Goal: Information Seeking & Learning: Compare options

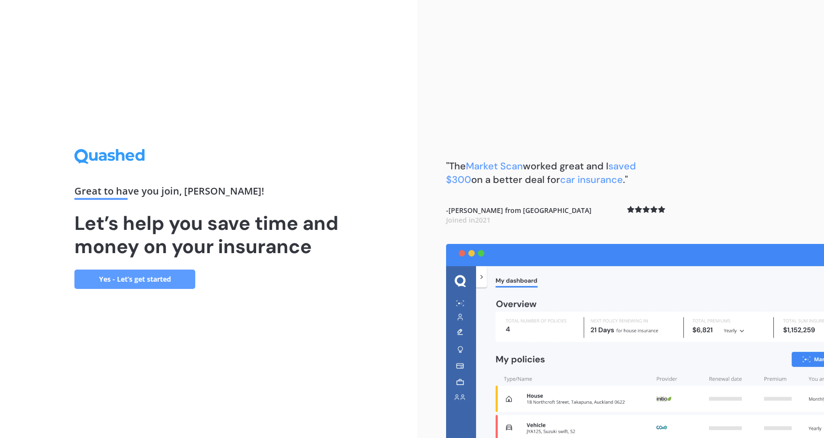
click at [172, 284] on link "Yes - Let’s get started" at bounding box center [134, 278] width 121 height 19
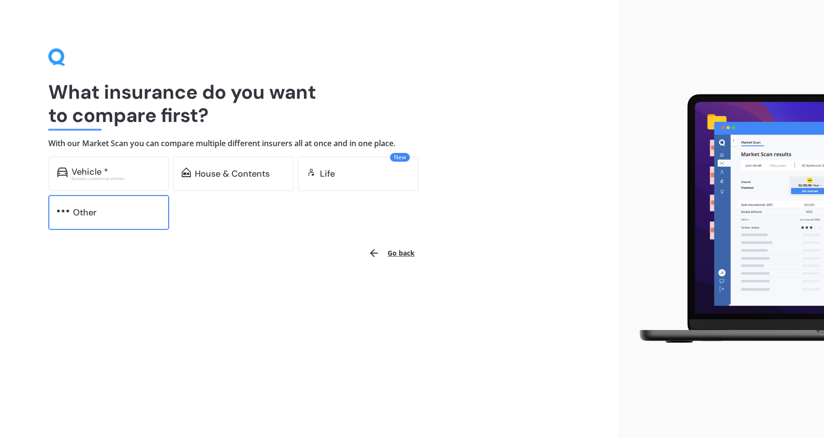
click at [93, 216] on div "Other" at bounding box center [85, 212] width 24 height 10
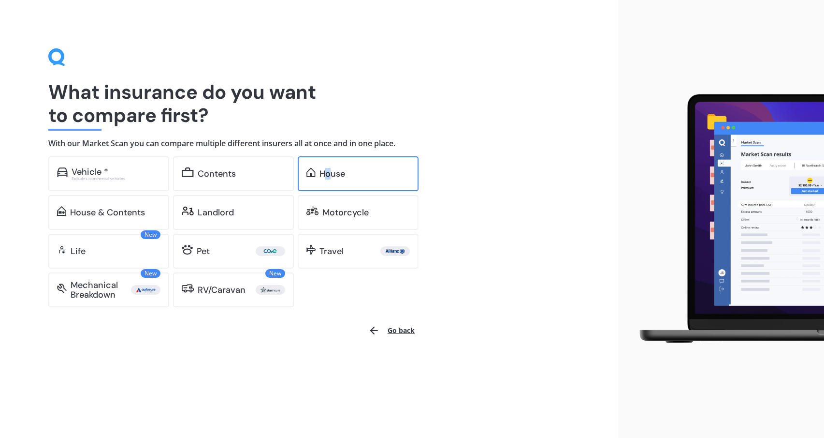
click at [329, 168] on div "House" at bounding box center [358, 173] width 121 height 35
